Goal: Transaction & Acquisition: Purchase product/service

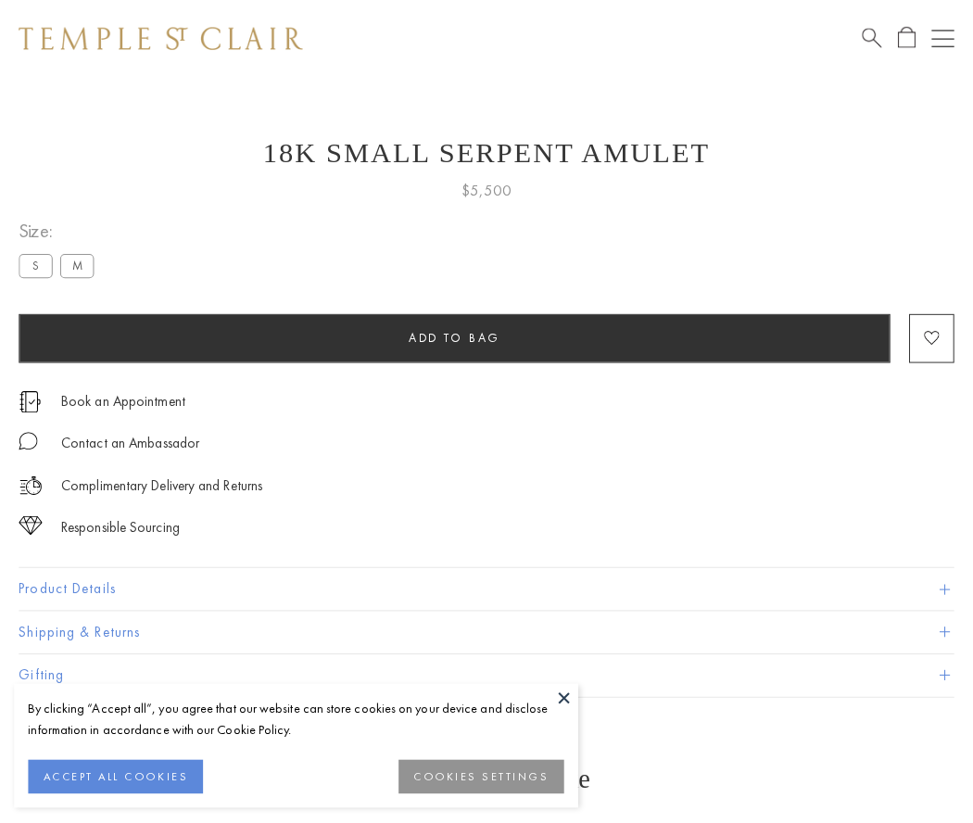
scroll to position [31, 0]
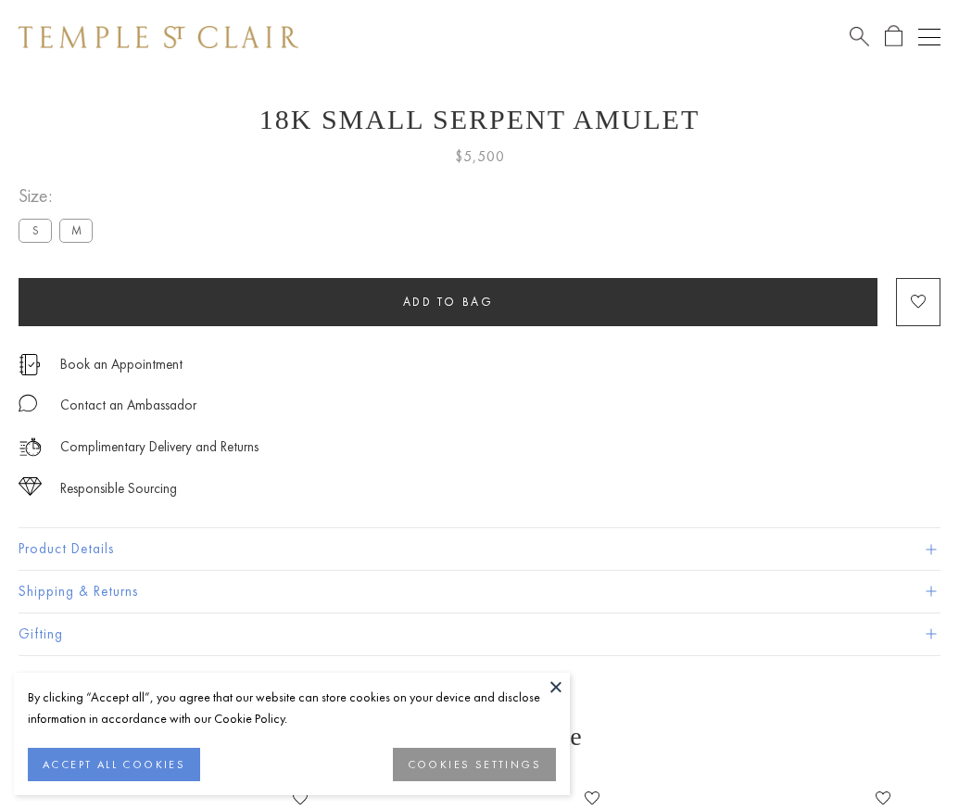
click at [448, 301] on span "Add to bag" at bounding box center [448, 302] width 91 height 16
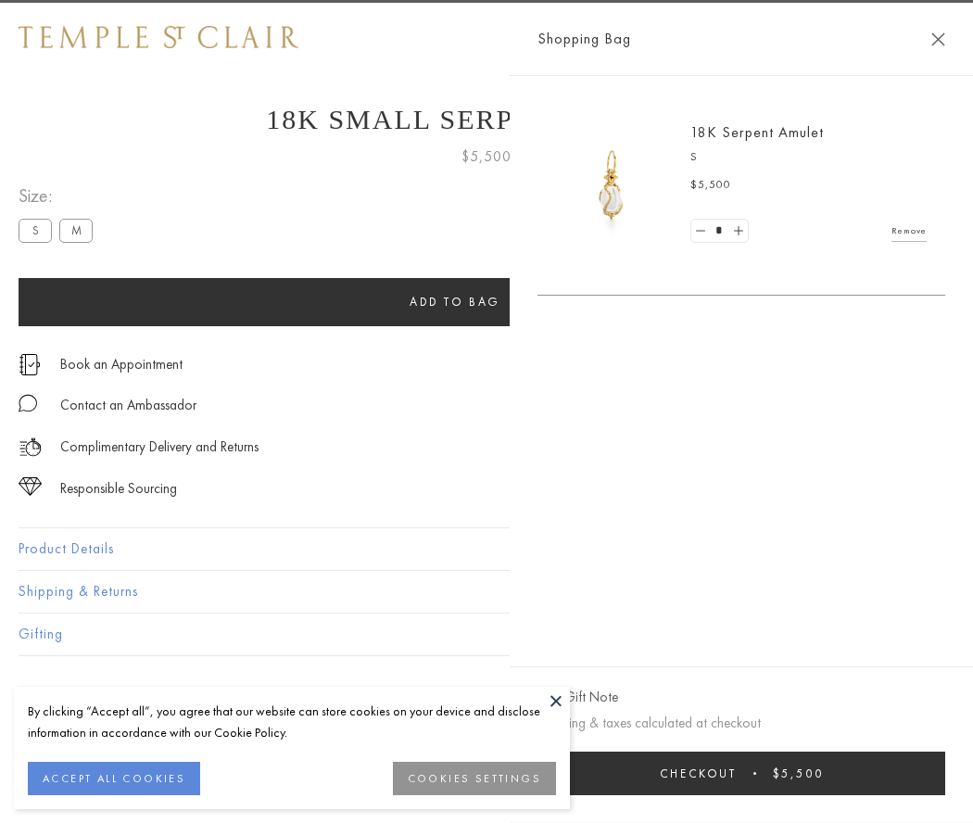
click at [928, 773] on button "Checkout $5,500" at bounding box center [741, 773] width 408 height 44
